Goal: Information Seeking & Learning: Learn about a topic

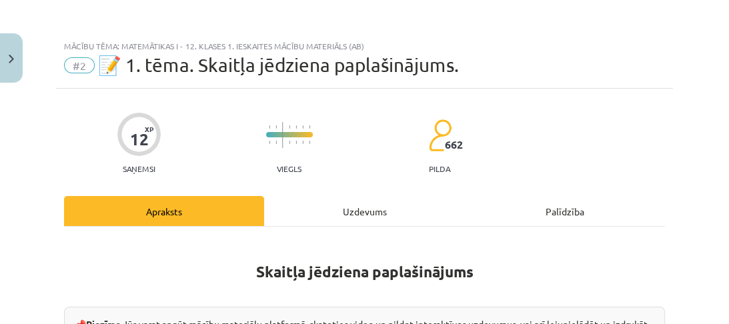
scroll to position [1528, 0]
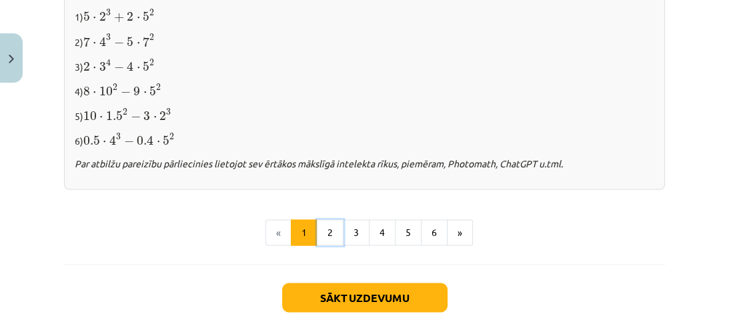
click at [329, 230] on button "2" at bounding box center [330, 232] width 27 height 27
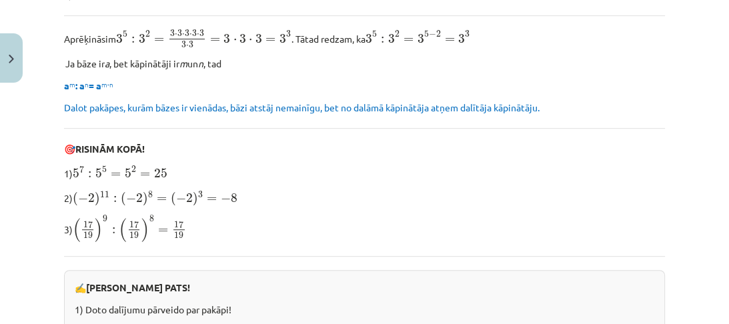
scroll to position [932, 0]
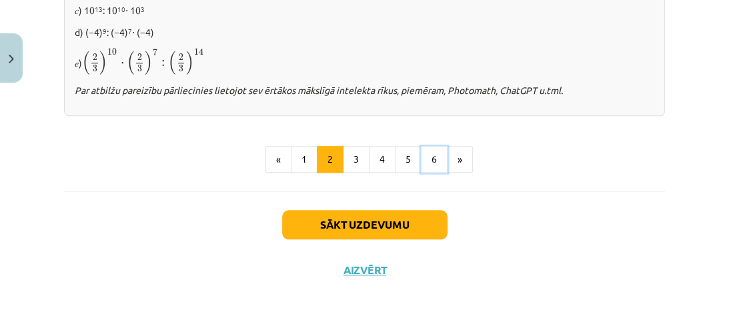
click at [426, 156] on button "6" at bounding box center [434, 159] width 27 height 27
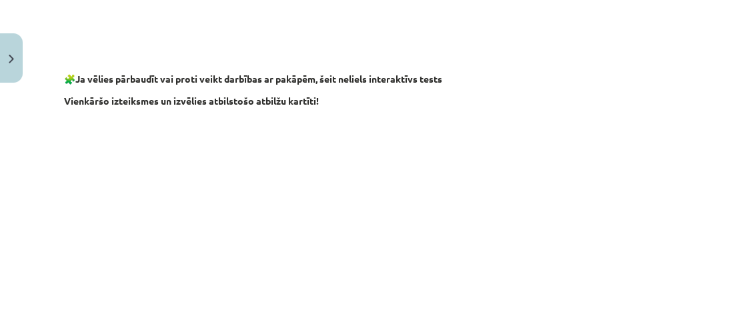
scroll to position [1359, 0]
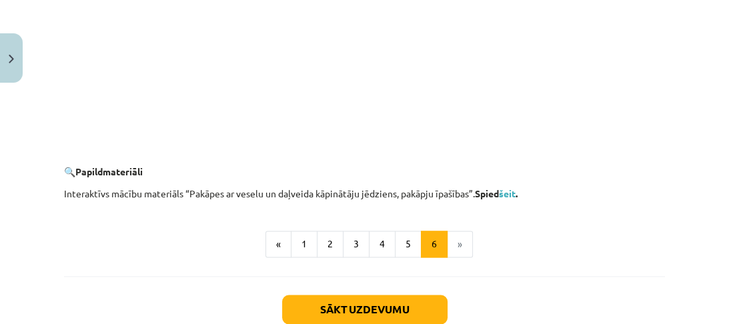
click at [510, 192] on link "šeit" at bounding box center [507, 193] width 17 height 12
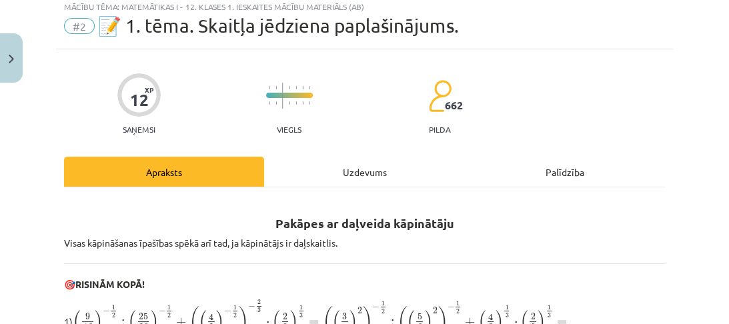
scroll to position [0, 0]
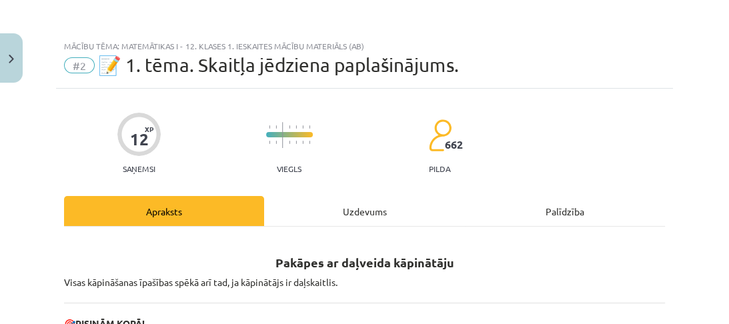
click at [354, 213] on div "Uzdevums" at bounding box center [364, 211] width 200 height 30
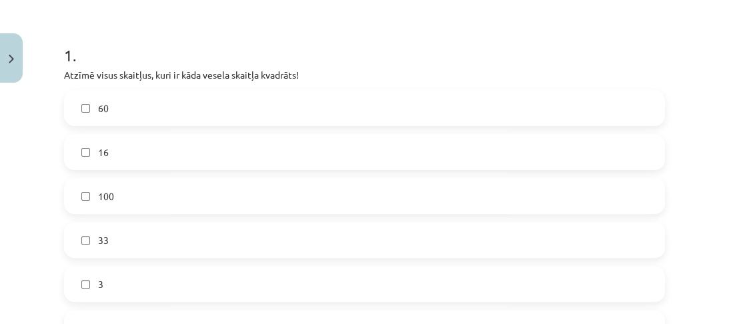
scroll to position [267, 0]
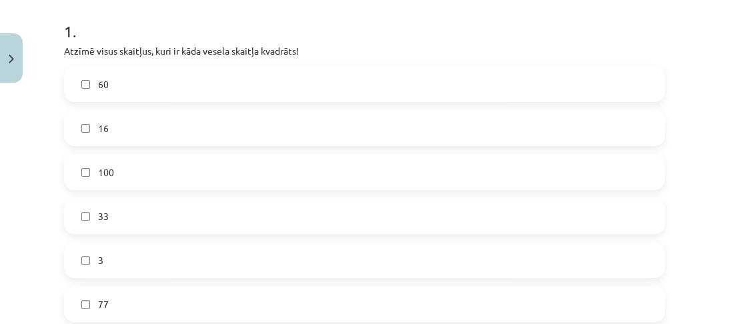
click at [199, 130] on label "16" at bounding box center [364, 127] width 598 height 33
click at [158, 168] on label "100" at bounding box center [364, 171] width 598 height 33
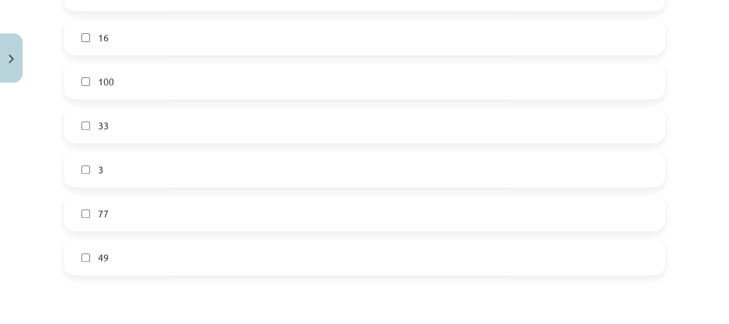
scroll to position [374, 0]
click at [142, 239] on label "49" at bounding box center [364, 241] width 598 height 33
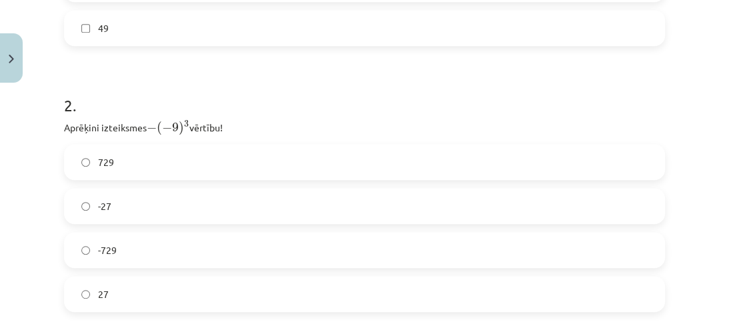
scroll to position [640, 0]
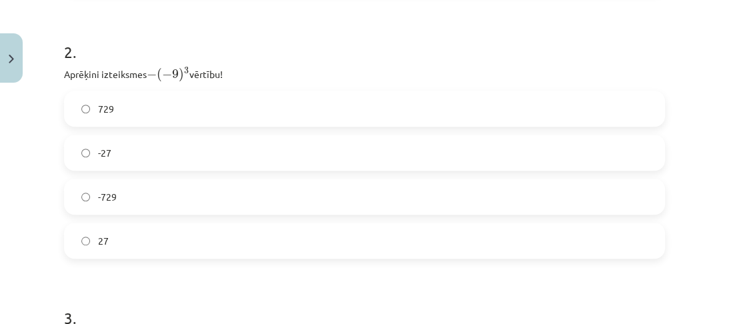
click at [141, 99] on label "729" at bounding box center [364, 108] width 598 height 33
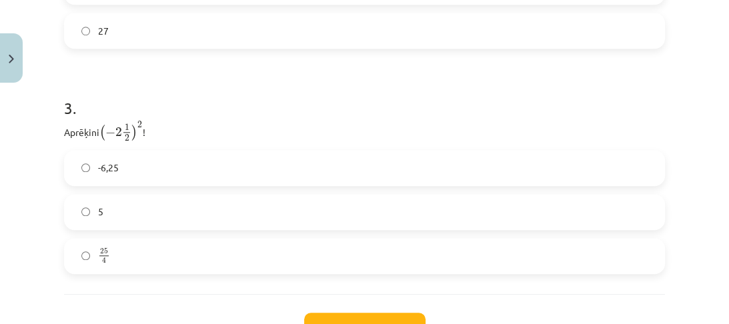
scroll to position [854, 0]
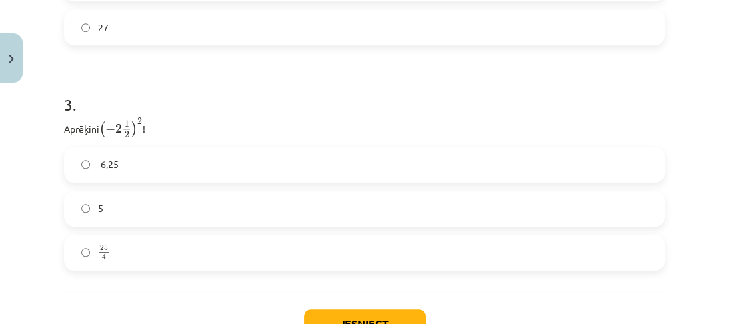
click at [83, 256] on label "25 4 25 4" at bounding box center [364, 252] width 598 height 33
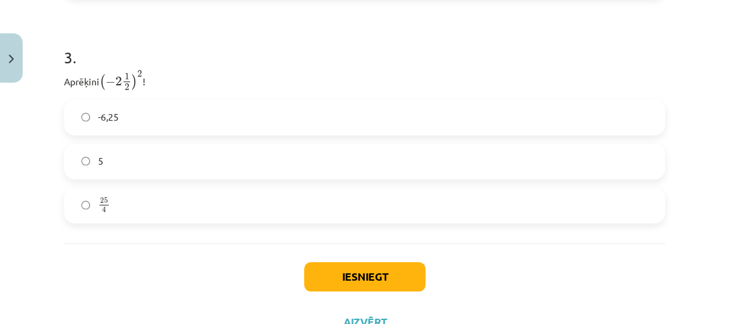
scroll to position [954, 0]
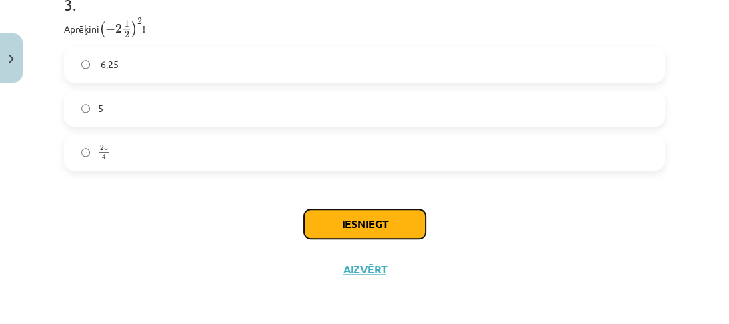
click at [346, 232] on button "Iesniegt" at bounding box center [364, 223] width 121 height 29
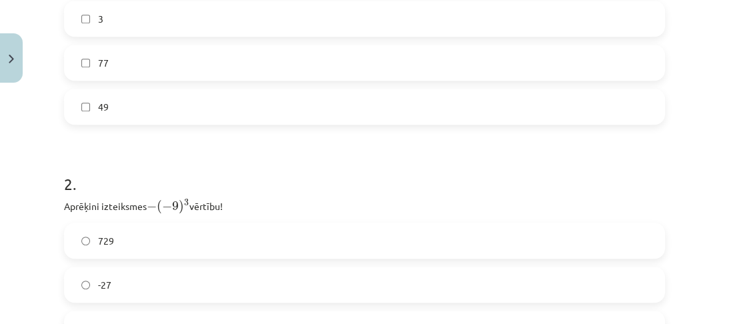
scroll to position [527, 0]
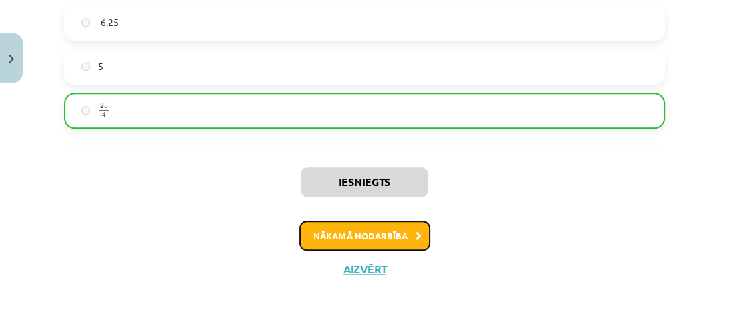
click at [338, 232] on button "Nākamā nodarbība" at bounding box center [365, 236] width 131 height 31
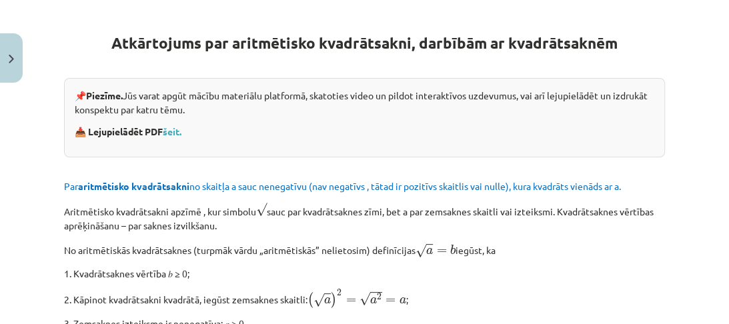
scroll to position [267, 0]
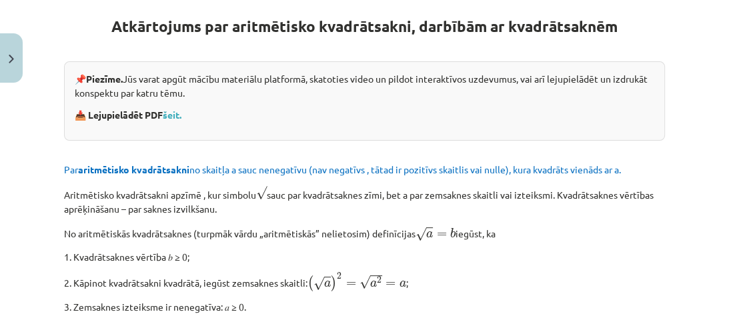
click at [173, 116] on link "šeit." at bounding box center [172, 115] width 19 height 12
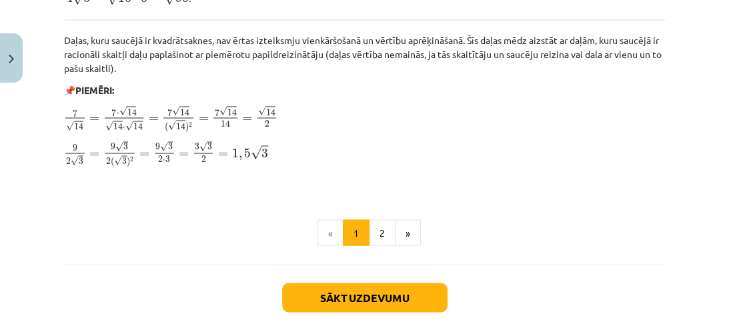
scroll to position [1778, 0]
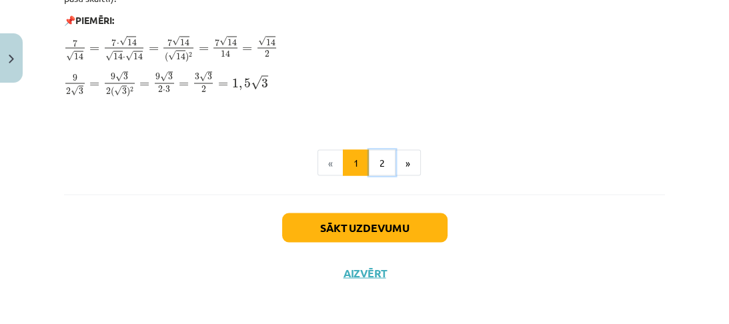
click at [374, 157] on button "2" at bounding box center [382, 162] width 27 height 27
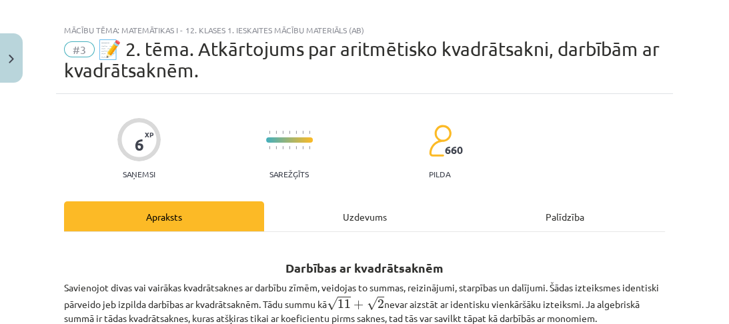
scroll to position [0, 0]
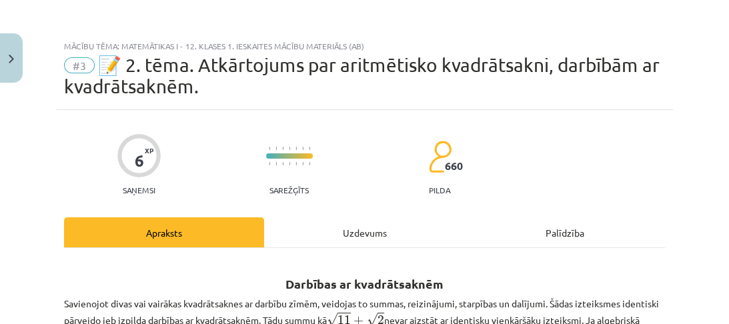
click at [338, 235] on div "Uzdevums" at bounding box center [364, 232] width 200 height 30
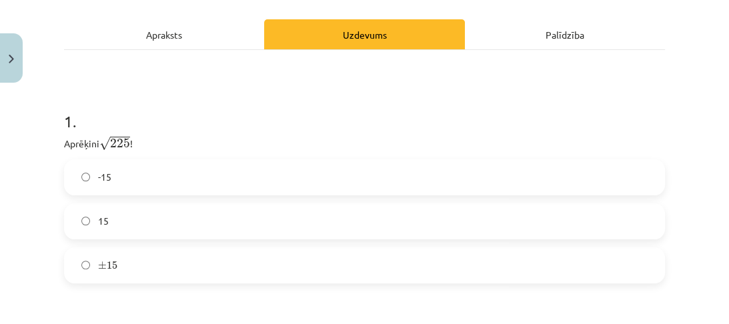
scroll to position [300, 0]
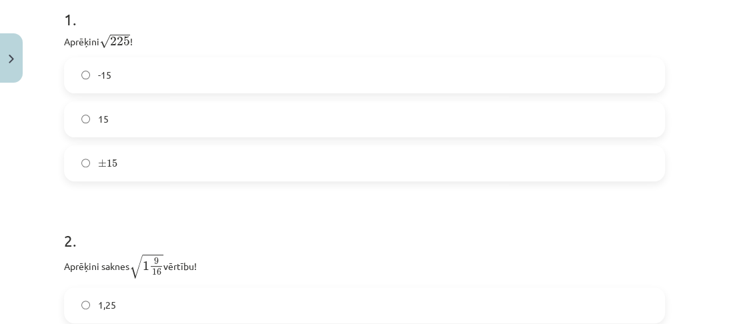
click at [160, 160] on label "± 15 ± 15" at bounding box center [364, 163] width 598 height 33
click at [158, 131] on label "15" at bounding box center [364, 119] width 598 height 33
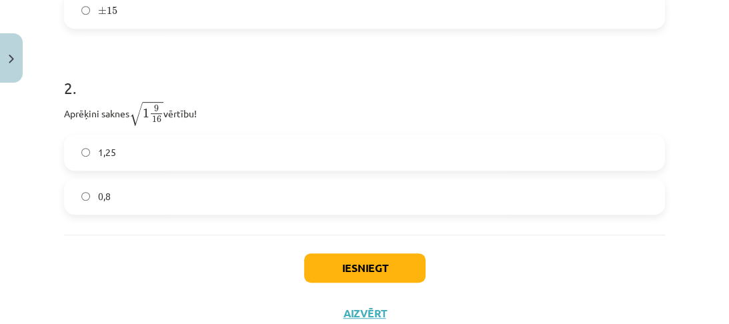
scroll to position [460, 0]
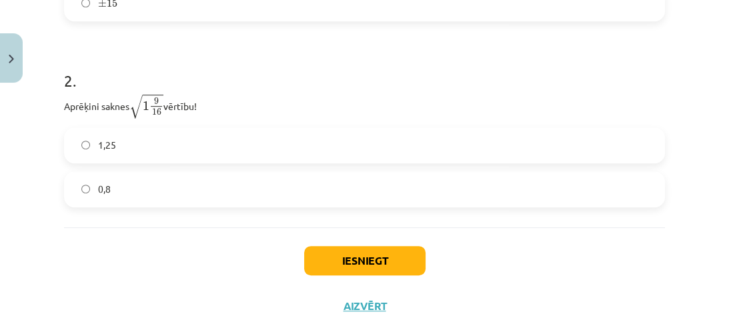
click at [243, 156] on label "1,25" at bounding box center [364, 145] width 598 height 33
click at [343, 257] on button "Iesniegt" at bounding box center [364, 260] width 121 height 29
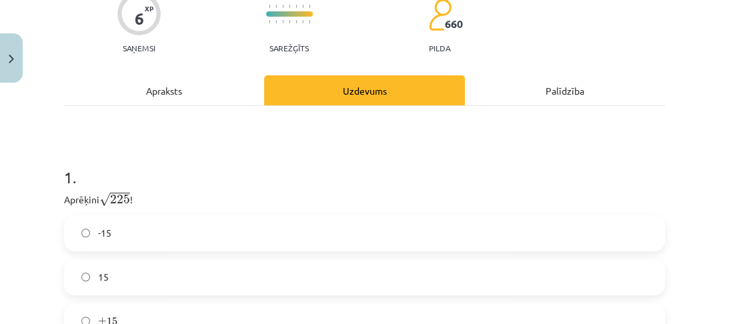
scroll to position [140, 0]
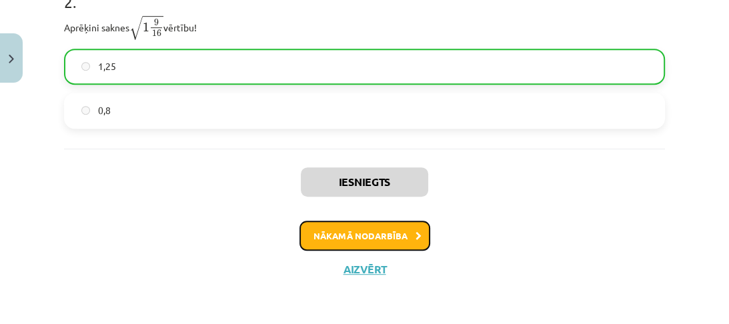
click at [353, 227] on button "Nākamā nodarbība" at bounding box center [365, 236] width 131 height 31
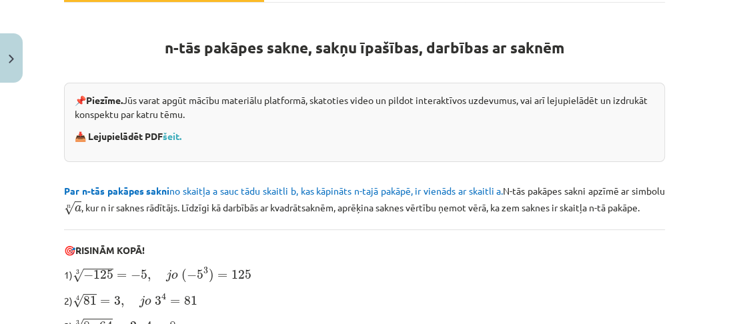
scroll to position [247, 0]
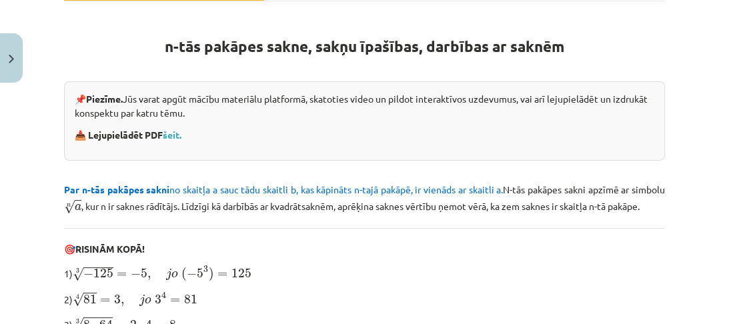
click at [177, 136] on link "šeit." at bounding box center [172, 135] width 19 height 12
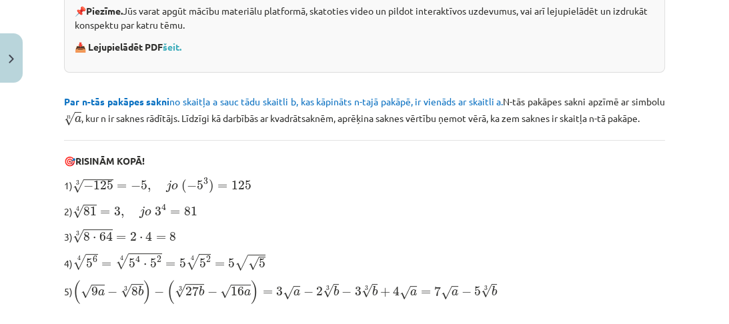
scroll to position [480, 0]
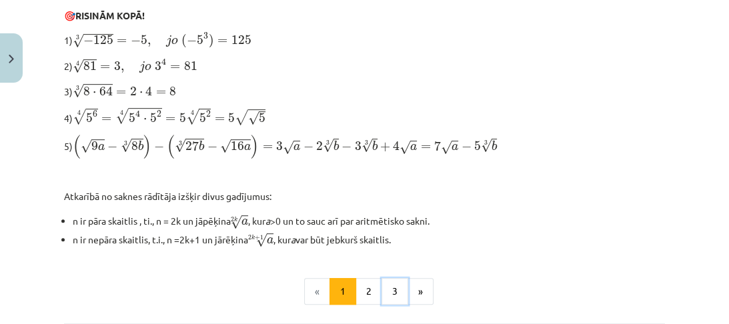
click at [394, 296] on button "3" at bounding box center [395, 291] width 27 height 27
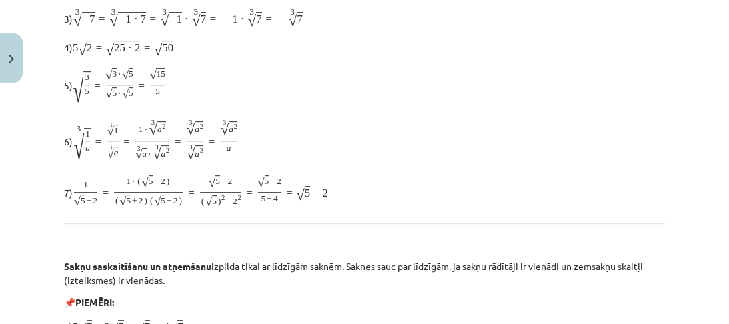
scroll to position [263, 0]
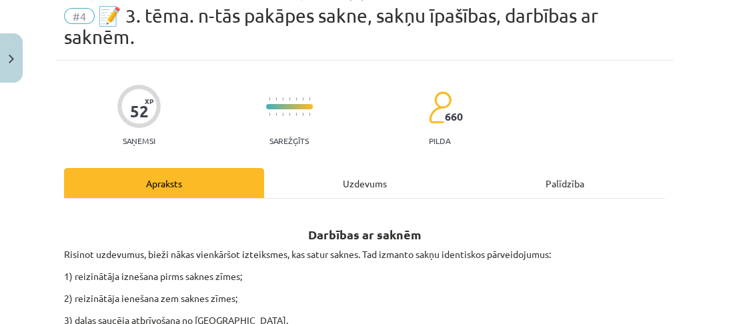
click at [374, 175] on div "Uzdevums" at bounding box center [364, 183] width 200 height 30
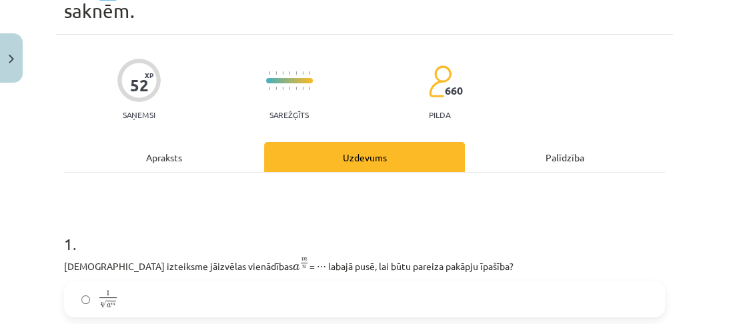
scroll to position [247, 0]
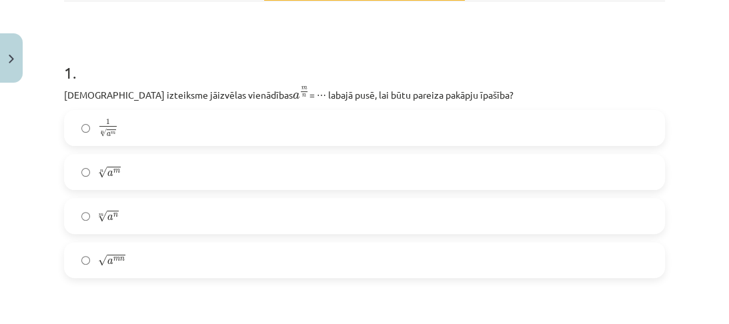
click at [162, 175] on label "n √ a m a m n" at bounding box center [364, 171] width 598 height 33
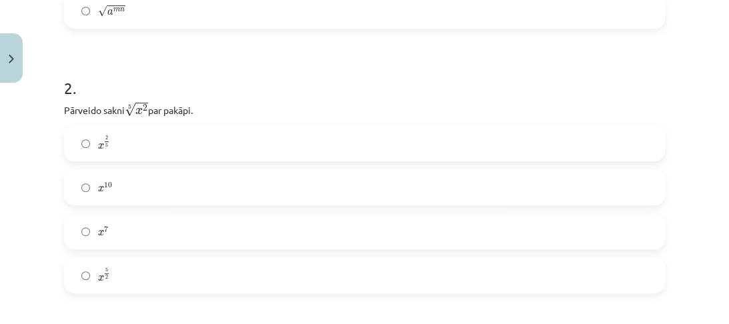
scroll to position [514, 0]
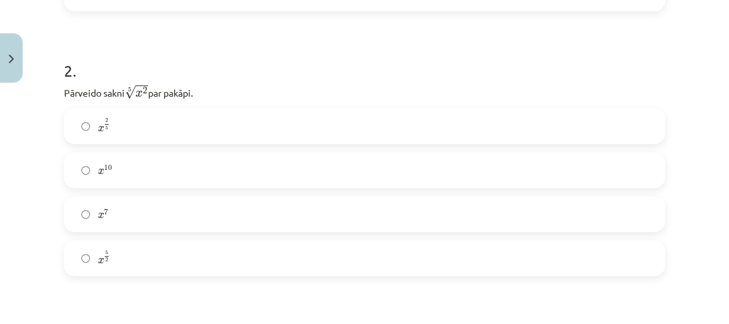
click at [147, 127] on label "x 2 5 x 2 5" at bounding box center [364, 125] width 598 height 33
click at [129, 117] on label "2" at bounding box center [364, 125] width 598 height 33
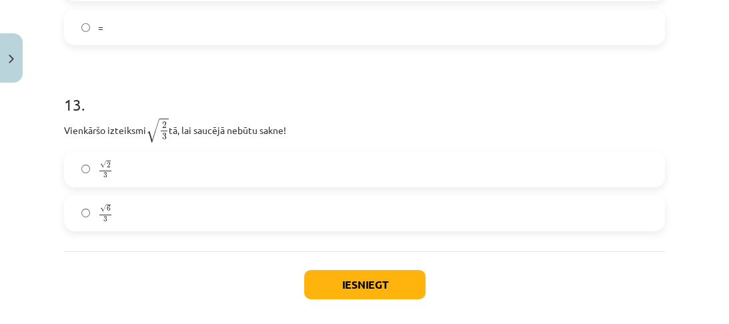
scroll to position [3169, 0]
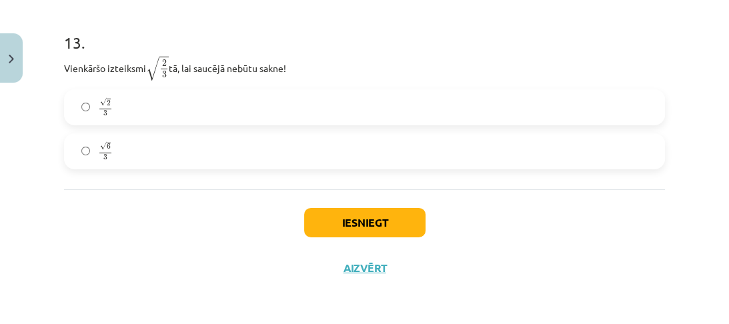
click at [129, 155] on label "√ 6 3 6 3" at bounding box center [364, 151] width 598 height 33
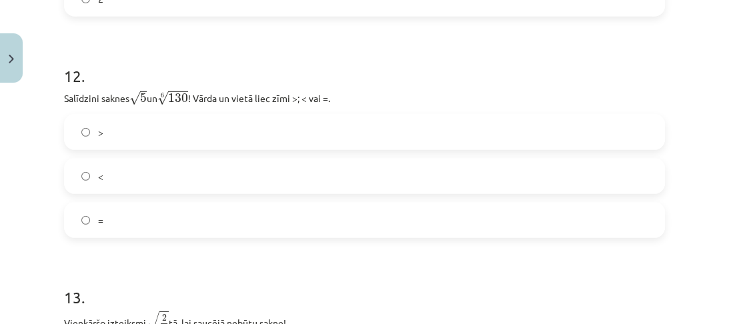
scroll to position [2903, 0]
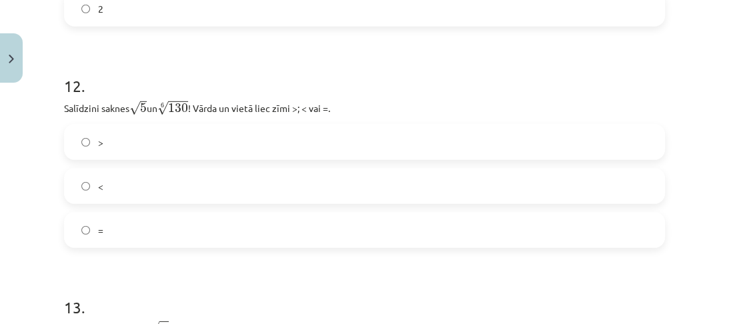
click at [153, 159] on label ">" at bounding box center [364, 141] width 598 height 33
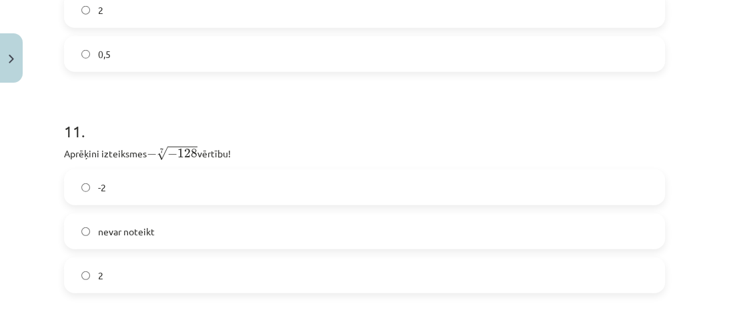
scroll to position [2689, 0]
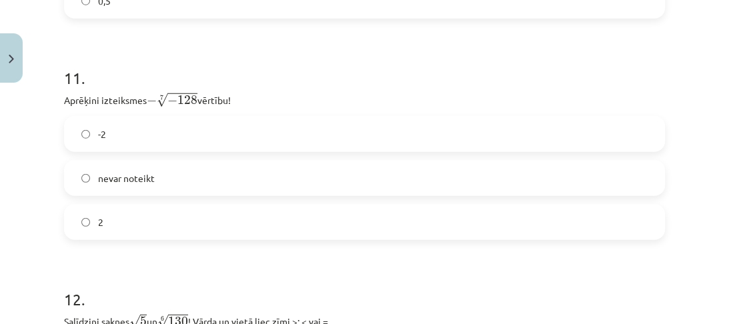
click at [193, 218] on label "2" at bounding box center [364, 221] width 598 height 33
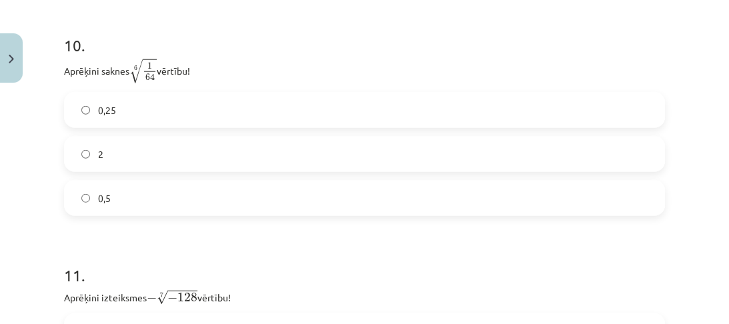
scroll to position [2476, 0]
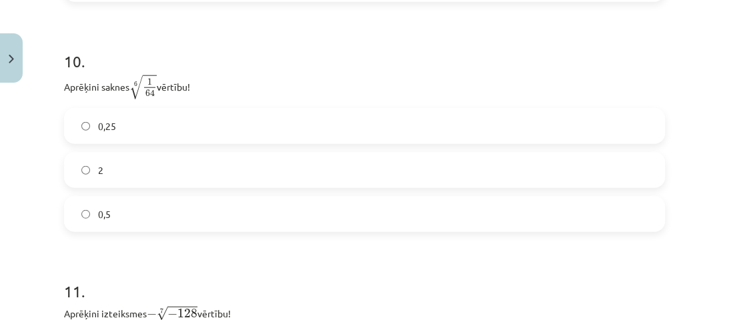
click at [145, 216] on label "0,5" at bounding box center [364, 213] width 598 height 33
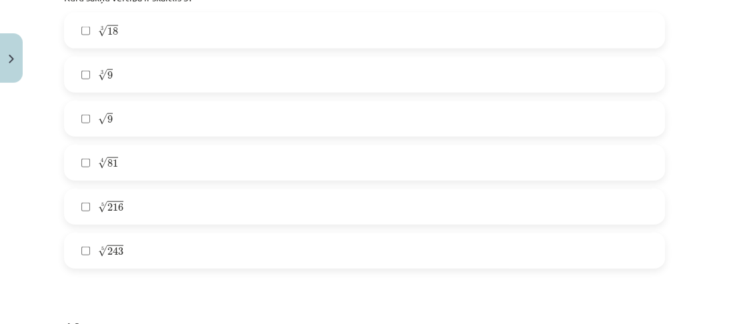
scroll to position [2155, 0]
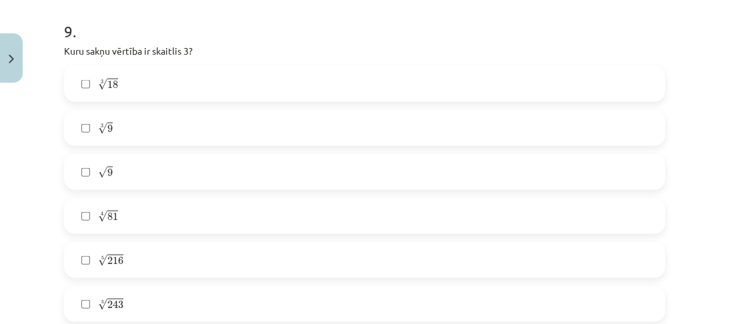
click at [108, 187] on label "√ 9 9" at bounding box center [364, 171] width 598 height 33
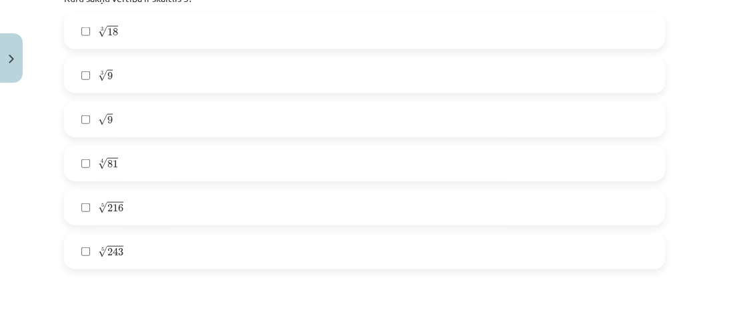
scroll to position [2209, 0]
click at [147, 171] on label "4 √ 81 81 4" at bounding box center [364, 162] width 598 height 33
click at [161, 253] on label "5 √ 243 243 5" at bounding box center [364, 250] width 598 height 33
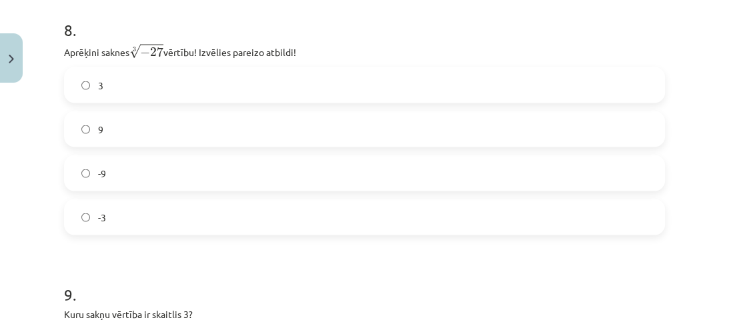
scroll to position [1889, 0]
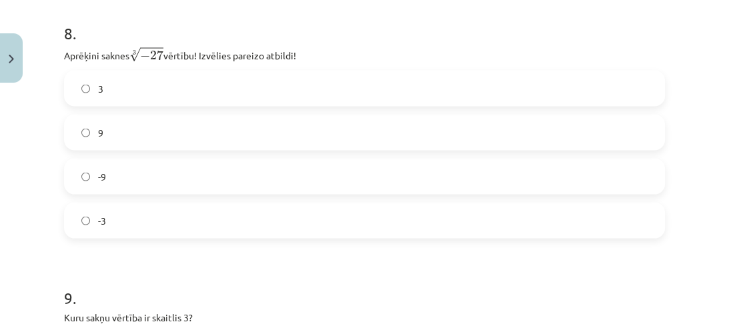
click at [147, 225] on label "-3" at bounding box center [364, 220] width 598 height 33
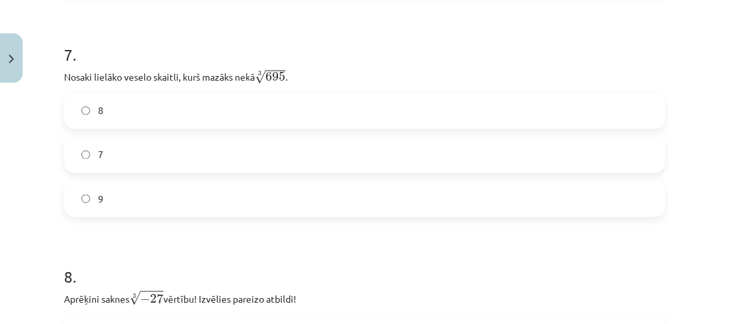
scroll to position [1622, 0]
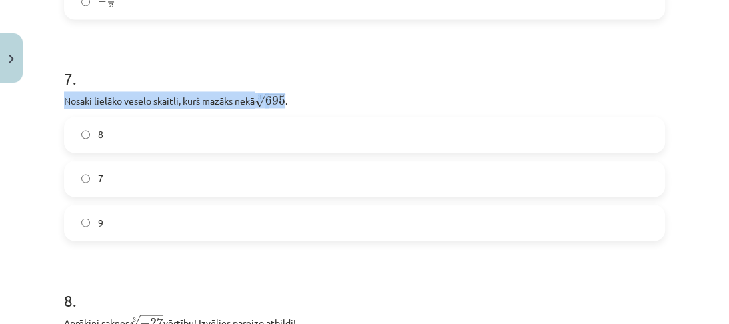
drag, startPoint x: 288, startPoint y: 99, endPoint x: 46, endPoint y: 104, distance: 242.2
click at [46, 104] on div "Mācību tēma: Matemātikas i - 12. klases 1. ieskaites mācību materiāls (ab) #4 📝…" at bounding box center [364, 162] width 729 height 324
click at [51, 100] on div "Mācību tēma: Matemātikas i - 12. klases 1. ieskaites mācību materiāls (ab) #4 📝…" at bounding box center [364, 162] width 729 height 324
drag, startPoint x: 61, startPoint y: 99, endPoint x: 113, endPoint y: 219, distance: 130.6
click at [125, 221] on div "52 XP Saņemsi Sarežģīts 660 pilda Apraksts Uzdevums Palīdzība 1 . [DEMOGRAPHIC_…" at bounding box center [364, 162] width 617 height 3348
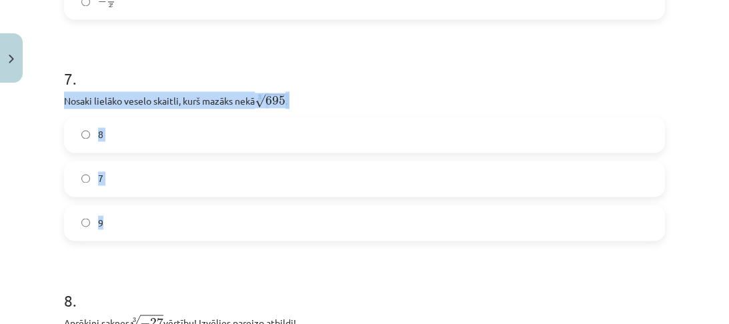
copy div "Nosaki lielāko veselo skaitli, kurš mazāks nekā 3 √ 695 695 3 . 8 7 9"
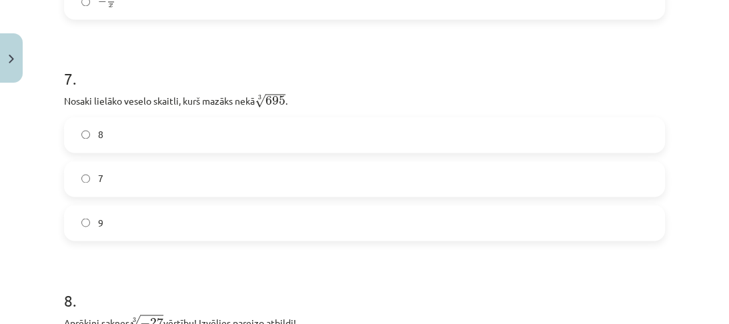
click at [237, 79] on h1 "7 ." at bounding box center [364, 66] width 601 height 41
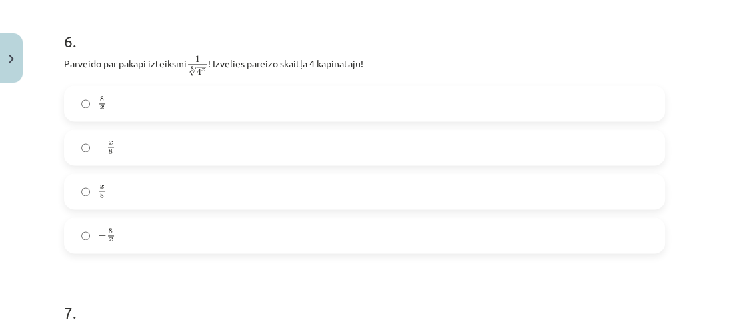
scroll to position [1408, 0]
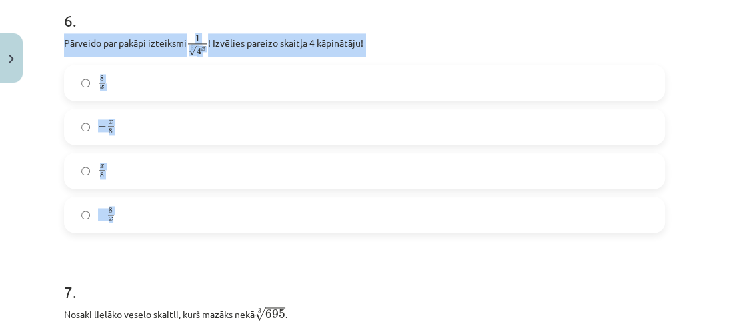
drag, startPoint x: 63, startPoint y: 47, endPoint x: 187, endPoint y: 216, distance: 209.1
copy div "Pārveido par pakāpi izteiksmi 1 8 √ 4 x 1 4 x 8 ! Izvēlies pareizo skaitļa 4 kā…"
click at [390, 63] on div "6 . Pārveido par pakāpi izteiksmi 1 8 √ 4 x 1 4 x 8 ! Izvēlies pareizo skaitļa …" at bounding box center [364, 110] width 601 height 245
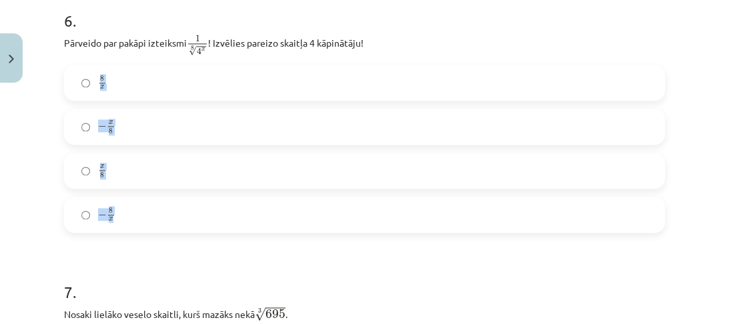
drag, startPoint x: 78, startPoint y: 79, endPoint x: 119, endPoint y: 215, distance: 142.2
click at [144, 217] on div "8 x 8 x − x 8 − x 8 x 8 x 8 − 8 x − 8 x" at bounding box center [364, 149] width 601 height 168
drag, startPoint x: 115, startPoint y: 215, endPoint x: 63, endPoint y: 97, distance: 128.2
drag, startPoint x: 82, startPoint y: 68, endPoint x: 117, endPoint y: 229, distance: 165.1
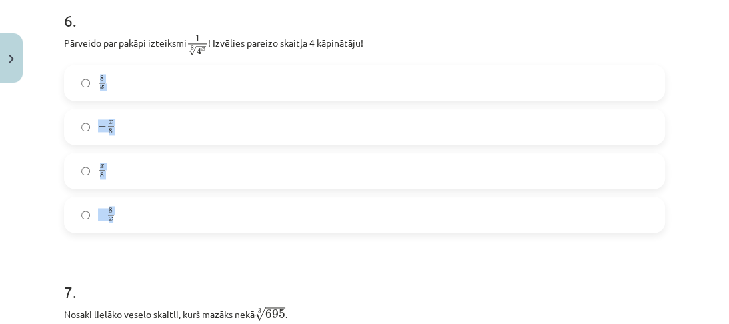
click at [125, 229] on div "8 x 8 x − x 8 − x 8 x 8 x 8 − 8 x − 8 x" at bounding box center [364, 149] width 601 height 168
drag, startPoint x: 101, startPoint y: 218, endPoint x: 108, endPoint y: 201, distance: 18.2
drag, startPoint x: 136, startPoint y: 211, endPoint x: 136, endPoint y: 224, distance: 13.3
click at [136, 224] on div "6 . Pārveido par pakāpi izteiksmi 1 8 √ 4 x 1 4 x 8 ! Izvēlies pareizo skaitļa …" at bounding box center [364, 110] width 601 height 245
copy div "8 x 8 x − x 8 − x 8 x 8 x 8 − 8 x"
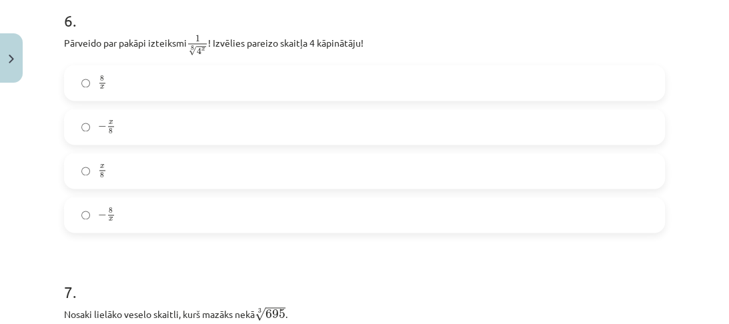
click at [25, 249] on div "Mācību tēma: Matemātikas i - 12. klases 1. ieskaites mācību materiāls (ab) #4 📝…" at bounding box center [364, 162] width 729 height 324
click at [116, 133] on label "− x 8 − x 8" at bounding box center [364, 126] width 598 height 33
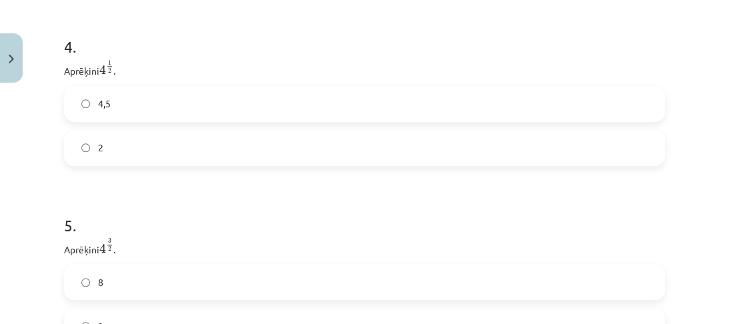
scroll to position [1035, 0]
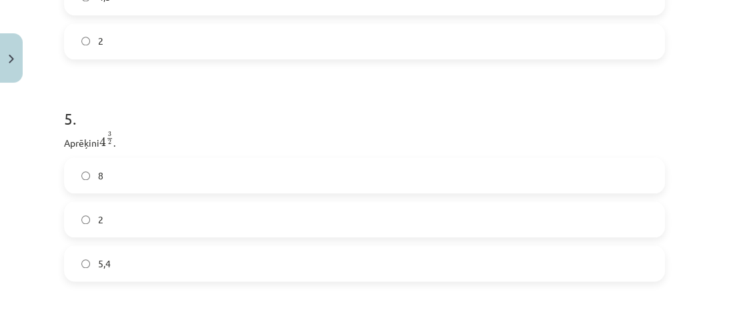
click at [148, 181] on label "8" at bounding box center [364, 175] width 598 height 33
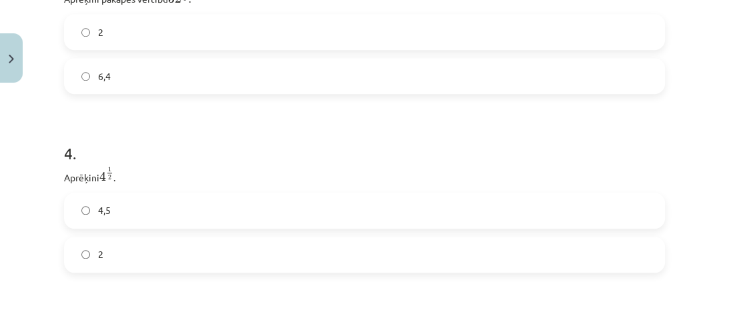
click at [128, 267] on label "2" at bounding box center [364, 254] width 598 height 33
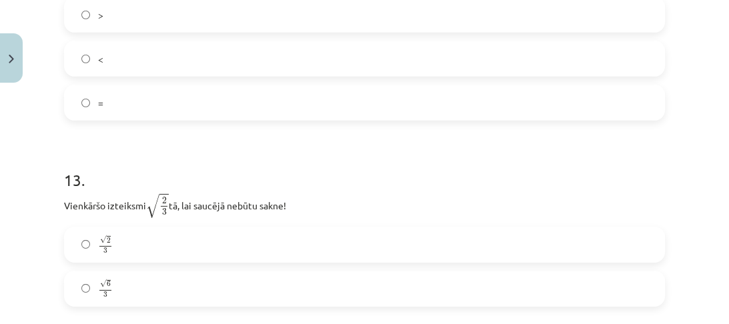
scroll to position [3169, 0]
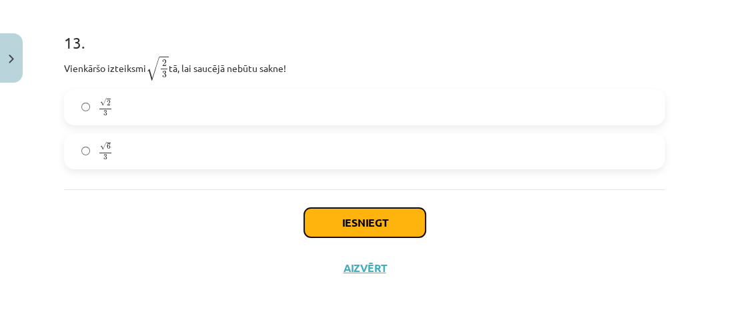
click at [331, 220] on button "Iesniegt" at bounding box center [364, 222] width 121 height 29
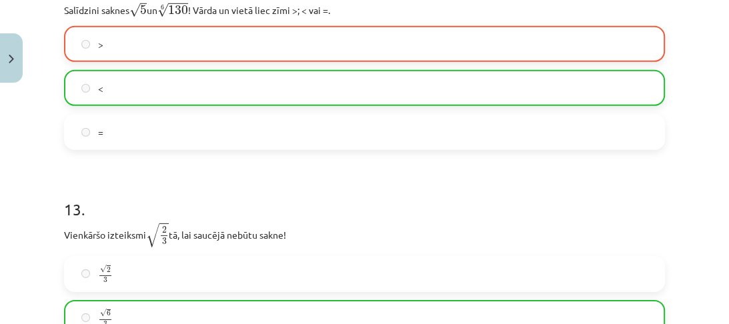
scroll to position [2997, 0]
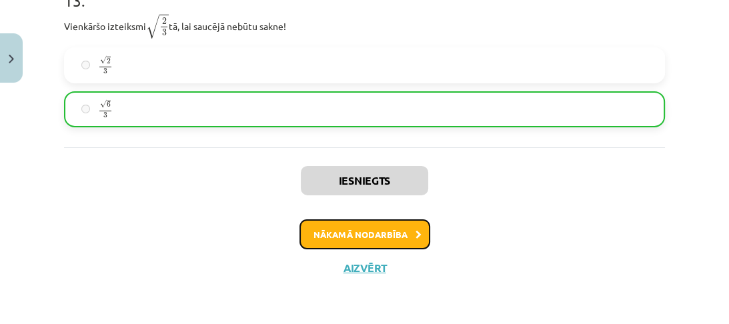
click at [334, 232] on button "Nākamā nodarbība" at bounding box center [365, 234] width 131 height 31
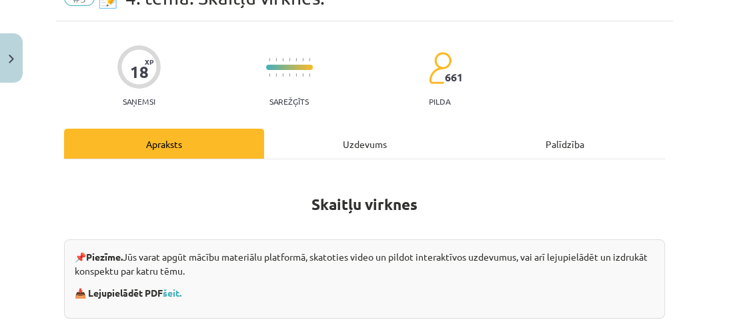
scroll to position [267, 0]
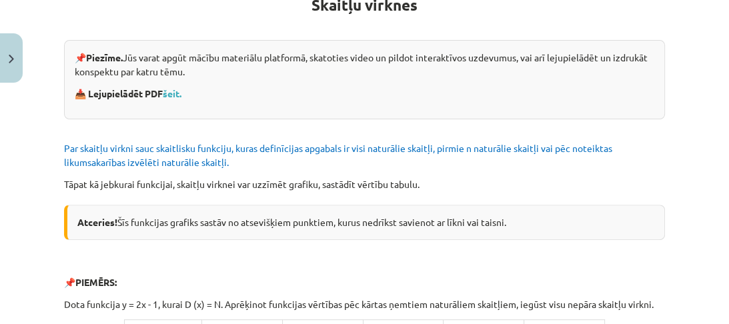
click at [172, 92] on link "šeit." at bounding box center [172, 93] width 19 height 12
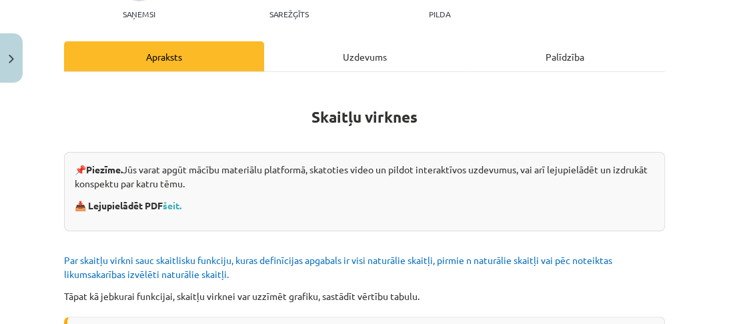
scroll to position [0, 0]
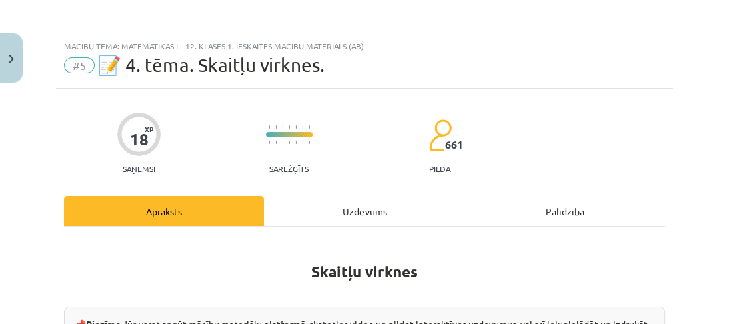
click at [337, 205] on div "Uzdevums" at bounding box center [364, 211] width 200 height 30
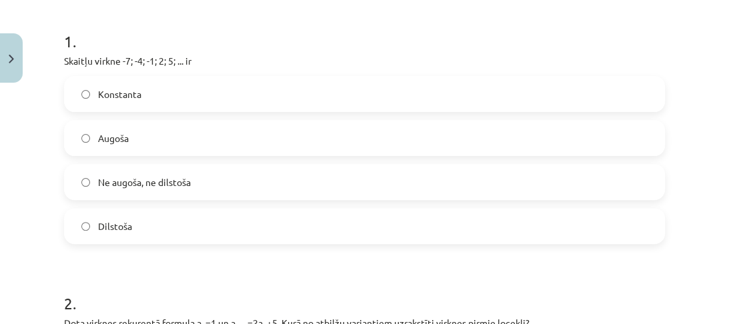
scroll to position [193, 0]
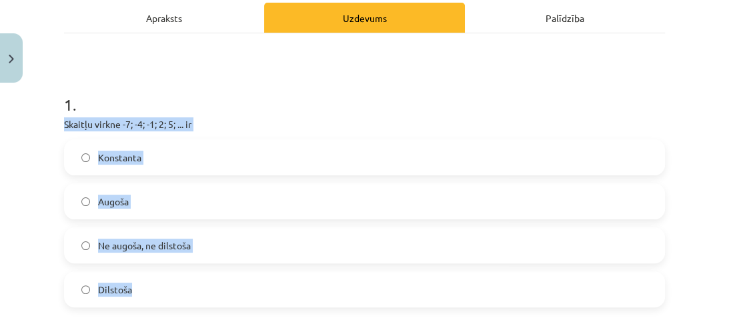
drag, startPoint x: 59, startPoint y: 125, endPoint x: 157, endPoint y: 296, distance: 197.8
copy div "Skaitļu virkne -7; -4; -1; 2; 5; ... ir Konstanta Augoša Ne augoša, ne dilstoša…"
click at [3, 237] on div "Mācību tēma: Matemātikas i - 12. klases 1. ieskaites mācību materiāls (ab) #5 📝…" at bounding box center [364, 162] width 729 height 324
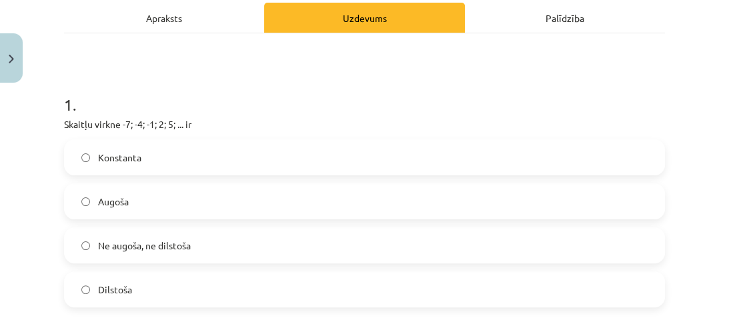
click at [121, 245] on span "Ne augoša, ne dilstoša" at bounding box center [144, 246] width 93 height 14
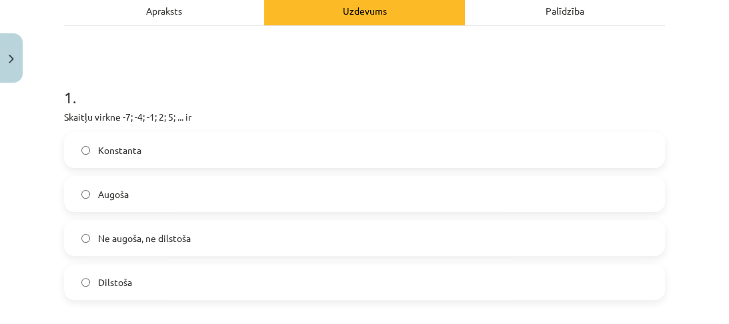
scroll to position [267, 0]
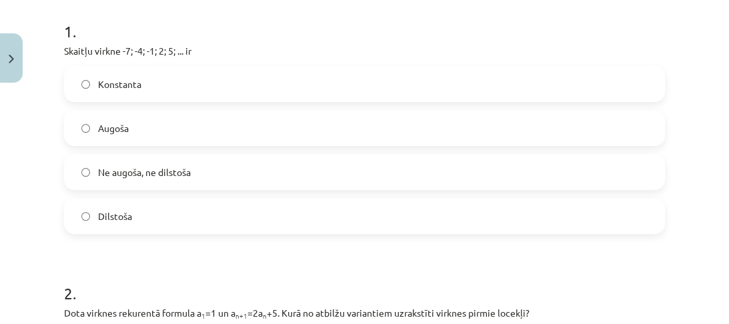
click at [140, 139] on label "Augoša" at bounding box center [364, 127] width 598 height 33
